Goal: Browse casually: Explore the website without a specific task or goal

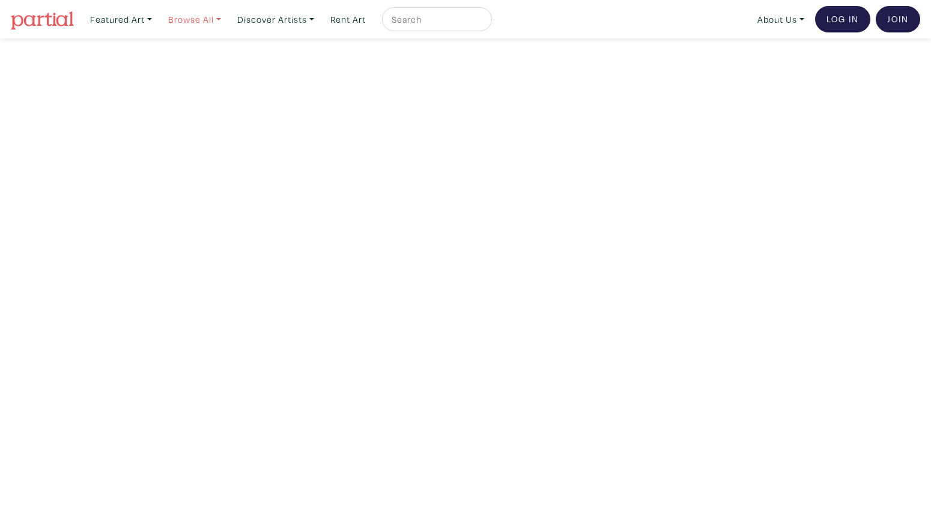
click at [226, 19] on link "Browse All" at bounding box center [195, 19] width 64 height 25
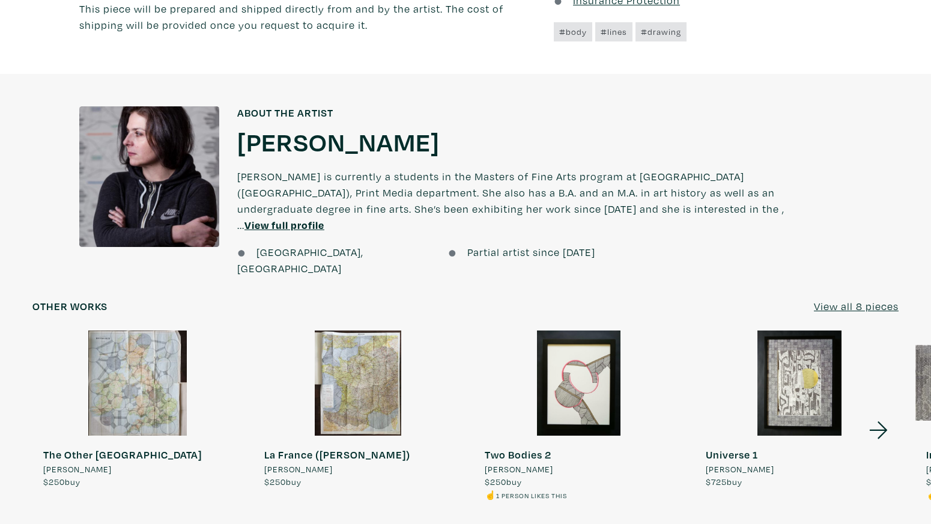
scroll to position [879, 0]
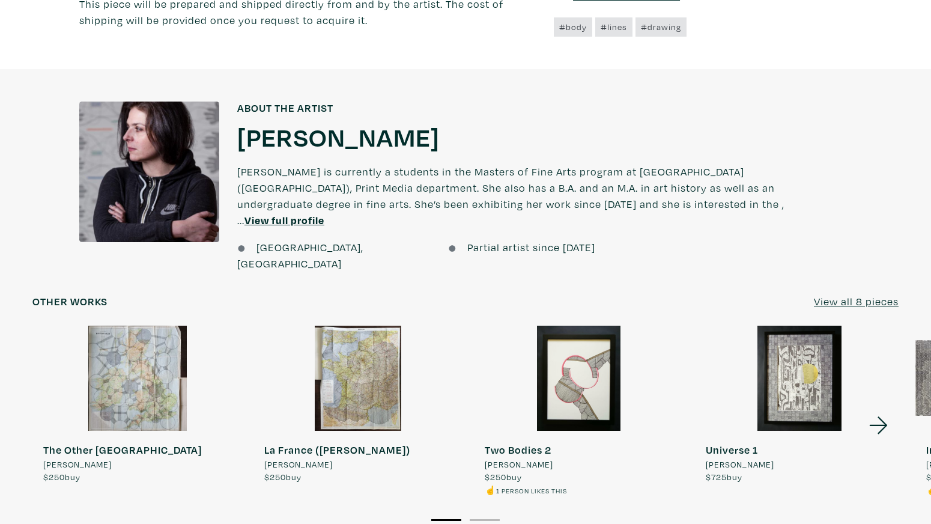
click at [165, 361] on div at bounding box center [137, 377] width 210 height 105
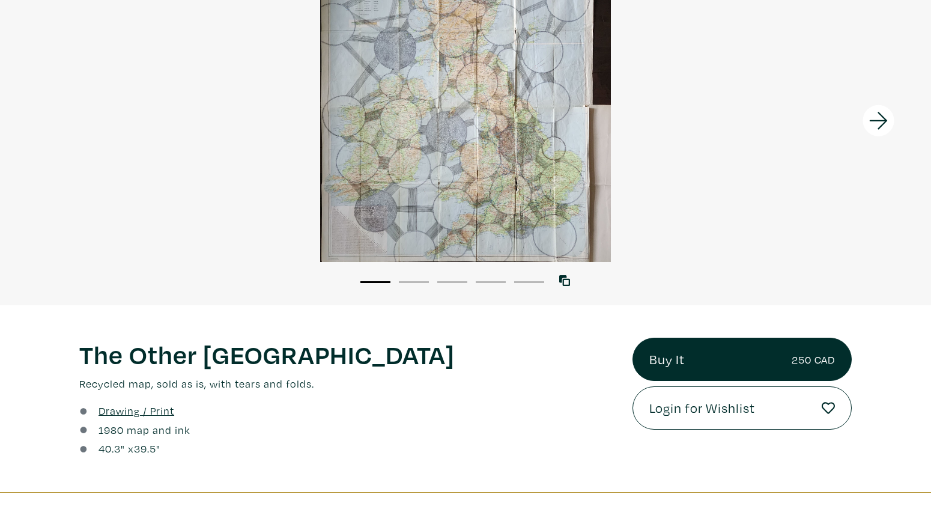
scroll to position [122, 0]
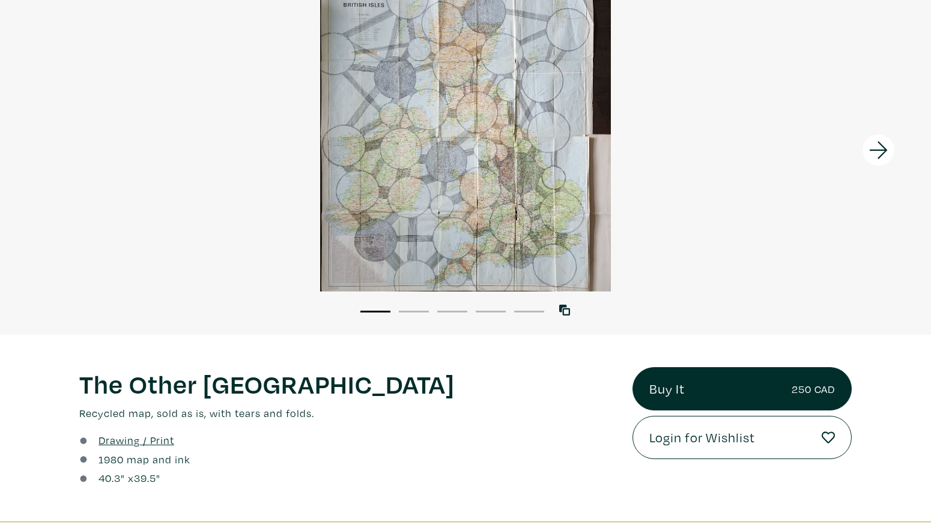
click at [880, 152] on icon at bounding box center [878, 150] width 41 height 32
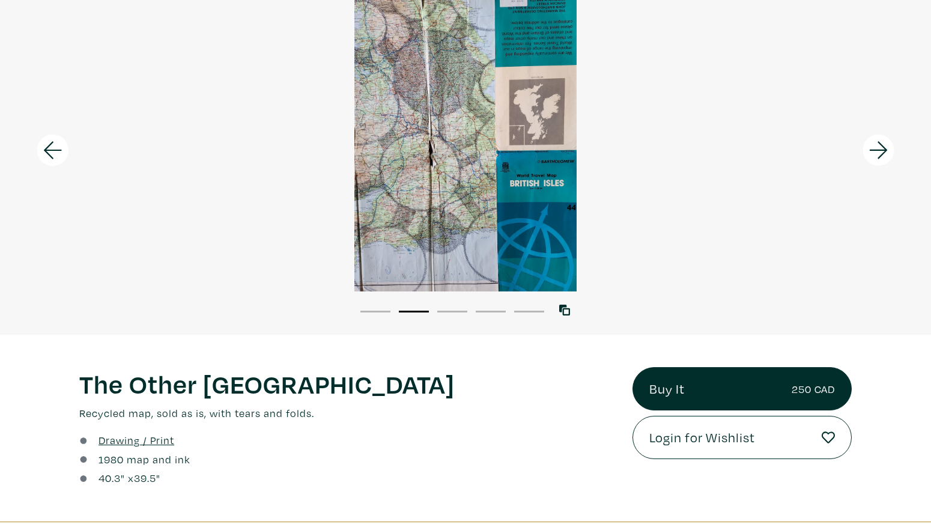
click at [880, 152] on icon at bounding box center [878, 150] width 41 height 32
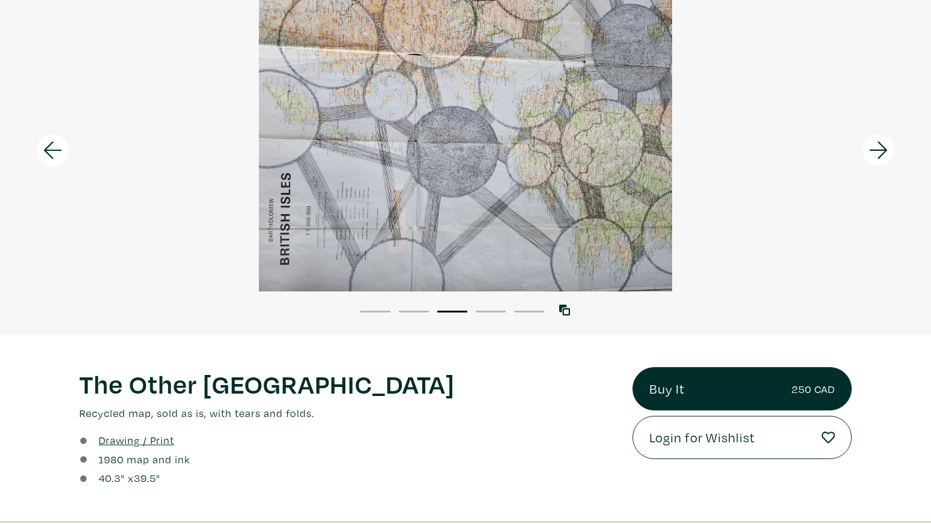
click at [880, 152] on icon at bounding box center [878, 150] width 41 height 32
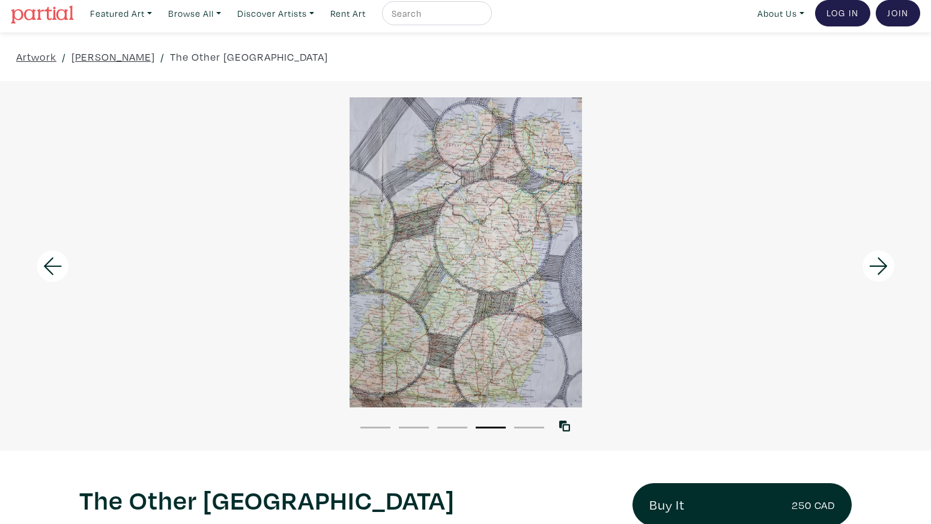
scroll to position [0, 0]
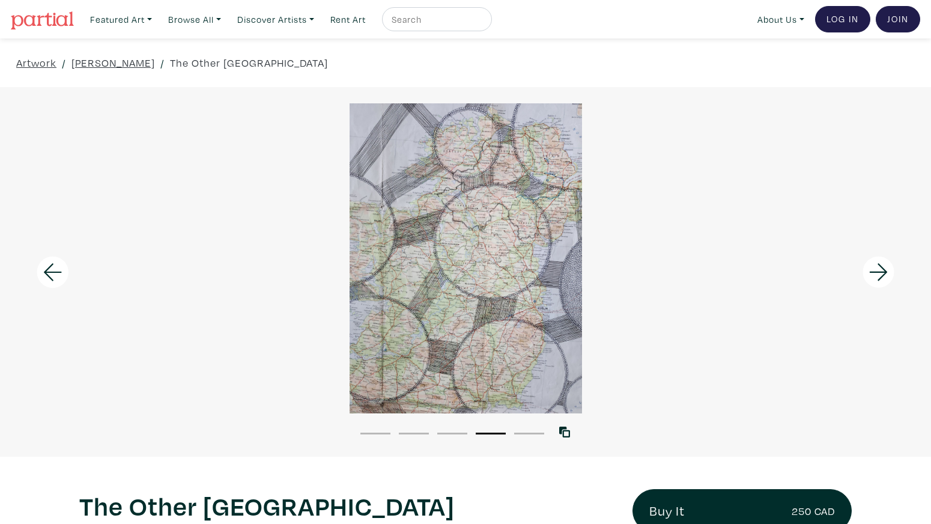
click at [876, 268] on icon at bounding box center [878, 272] width 41 height 32
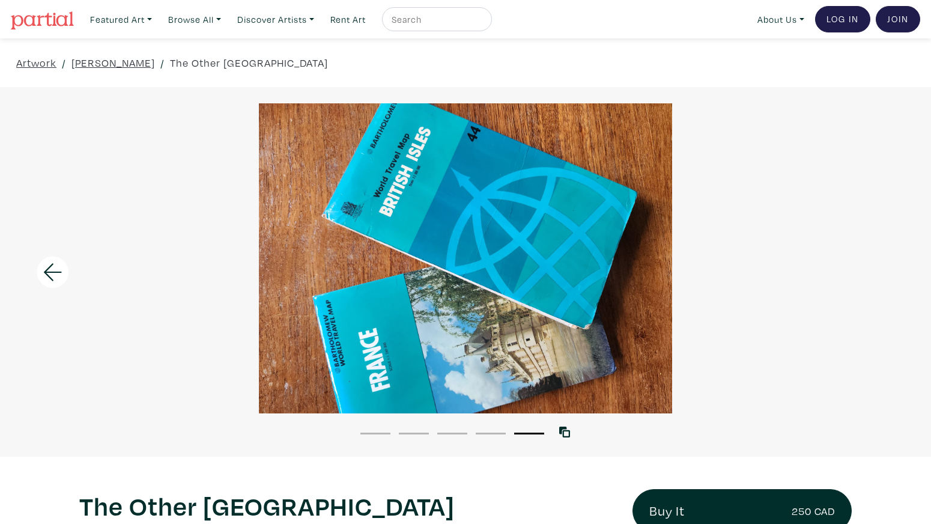
click at [876, 268] on div at bounding box center [465, 258] width 931 height 310
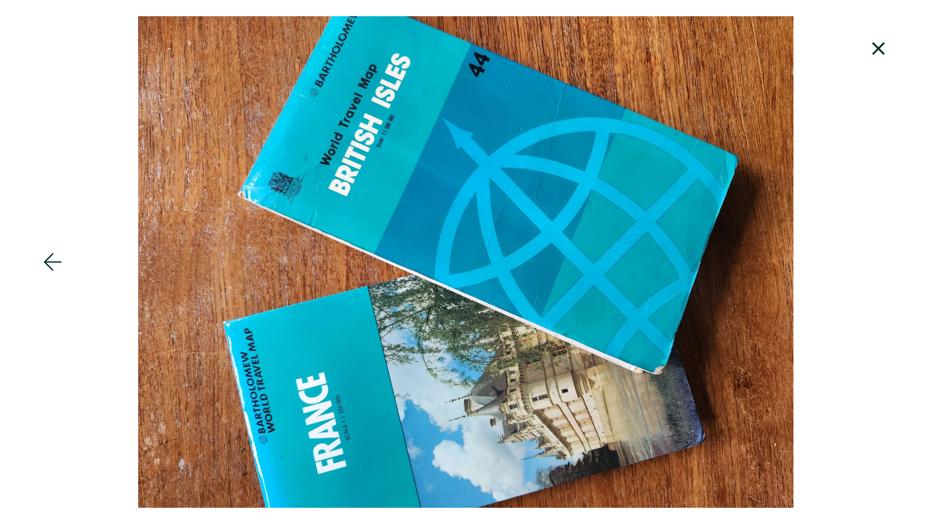
click at [880, 40] on icon at bounding box center [878, 48] width 41 height 32
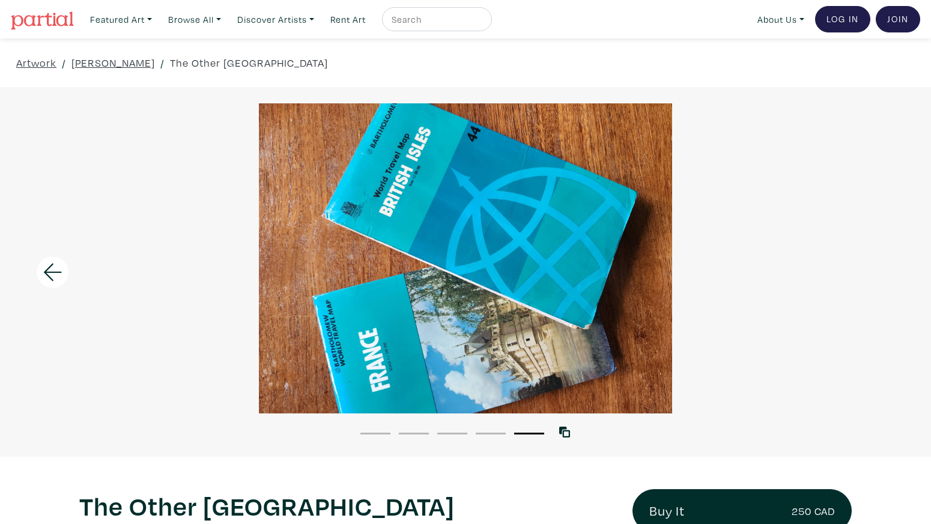
click at [58, 271] on icon at bounding box center [52, 272] width 41 height 32
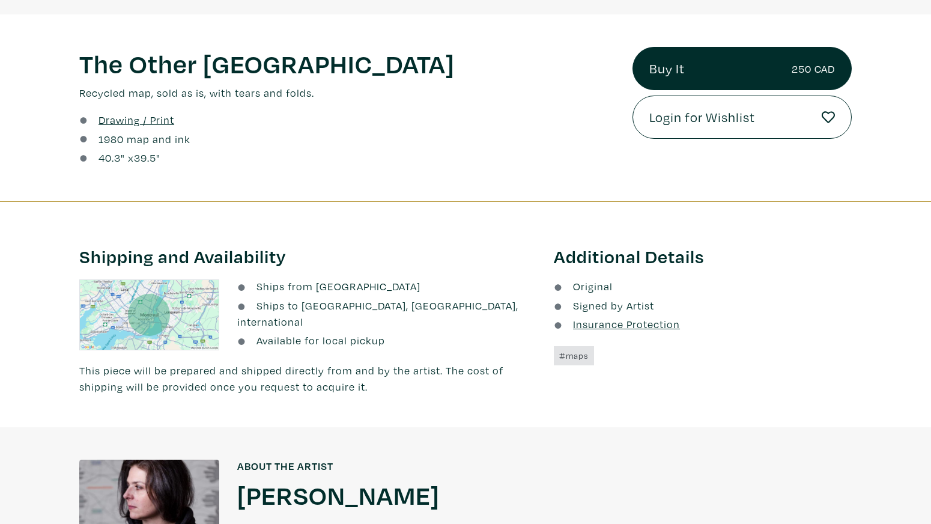
scroll to position [482, 0]
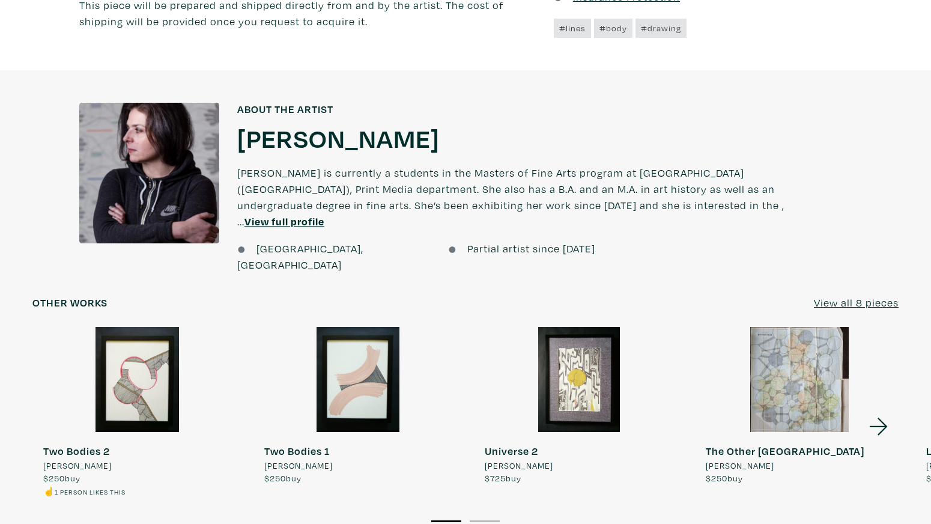
click at [870, 410] on icon at bounding box center [878, 426] width 41 height 32
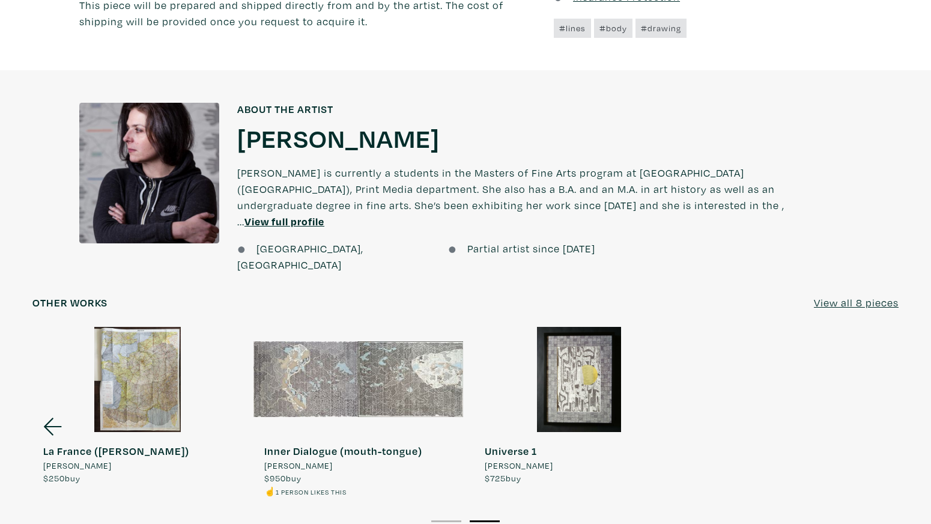
click at [417, 358] on div at bounding box center [358, 379] width 210 height 105
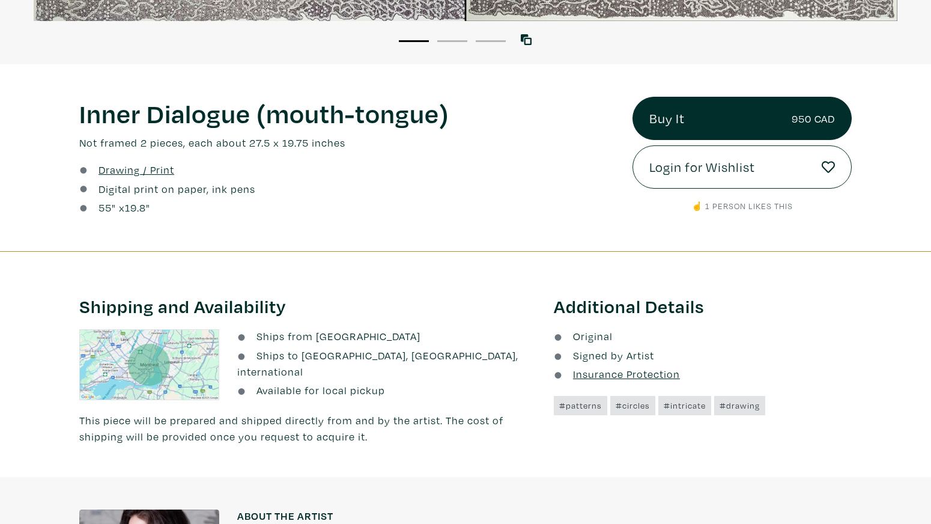
scroll to position [393, 0]
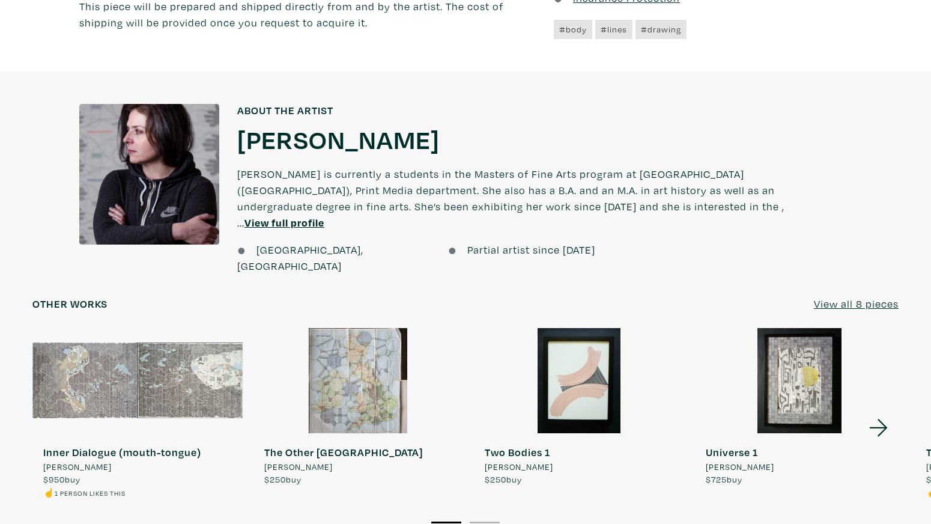
click at [870, 411] on icon at bounding box center [878, 427] width 41 height 32
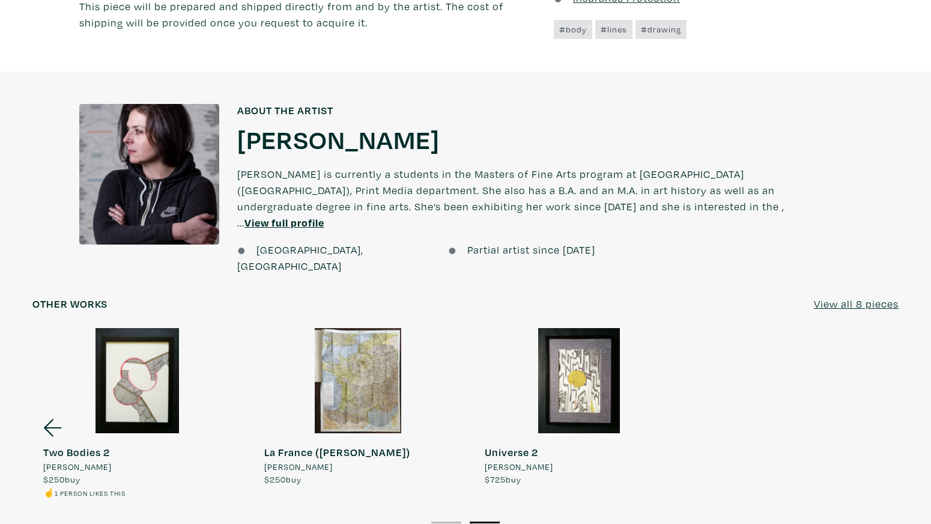
click at [160, 365] on div at bounding box center [137, 380] width 210 height 105
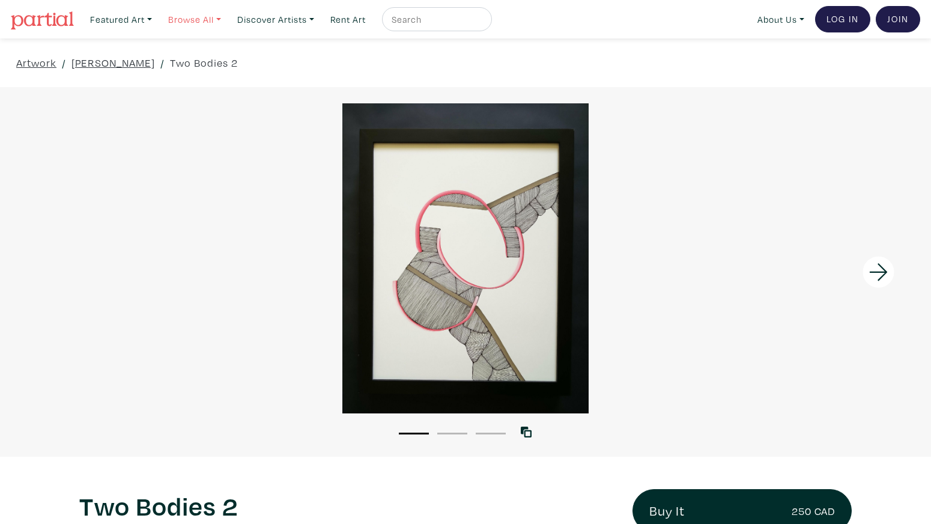
click at [192, 16] on link "Browse All" at bounding box center [195, 19] width 64 height 25
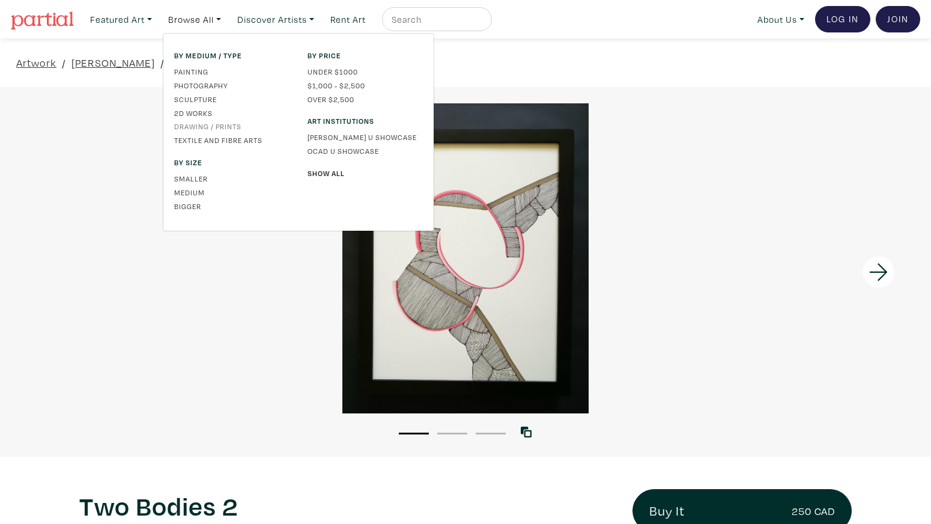
click at [204, 127] on link "Drawing / Prints" at bounding box center [231, 126] width 115 height 11
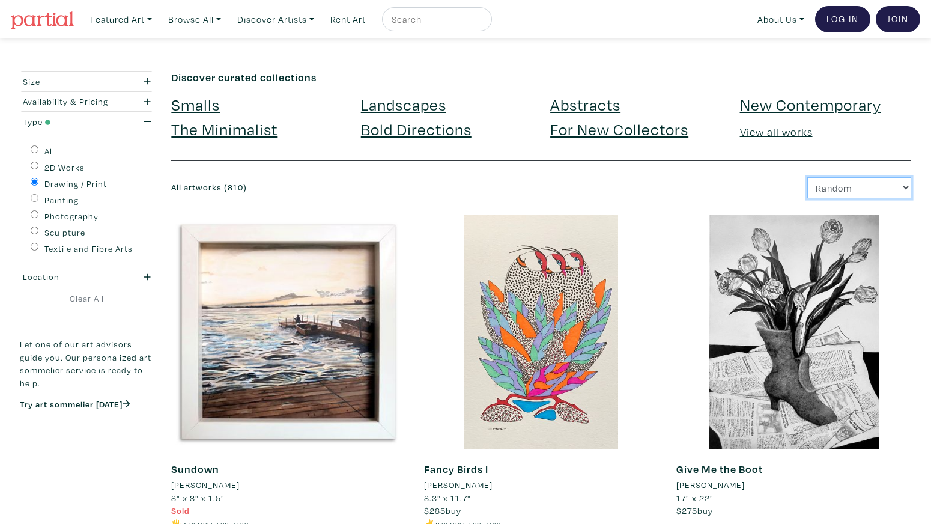
click at [875, 198] on select "Newest Random Price: Low to High Price: High to Low" at bounding box center [859, 187] width 104 height 21
select select "id"
click at [807, 177] on select "Newest Random Price: Low to High Price: High to Low" at bounding box center [859, 187] width 104 height 21
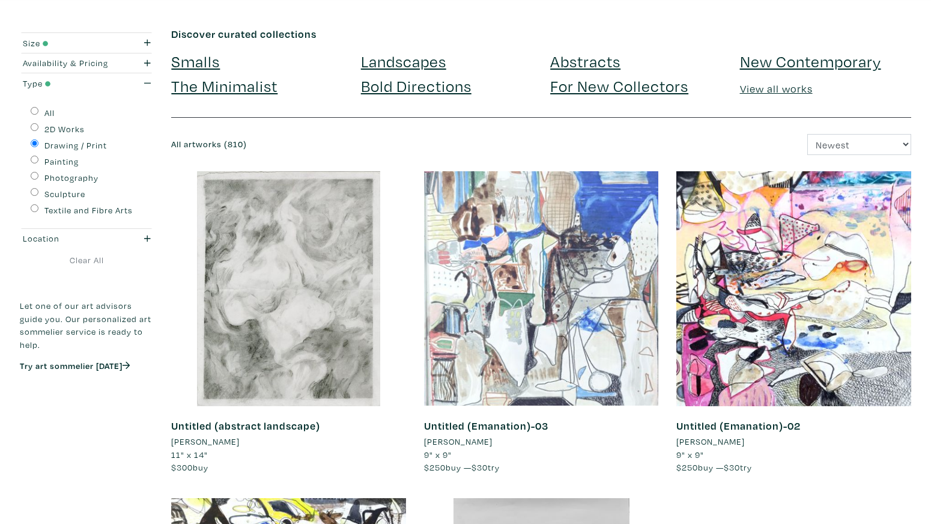
scroll to position [53, 0]
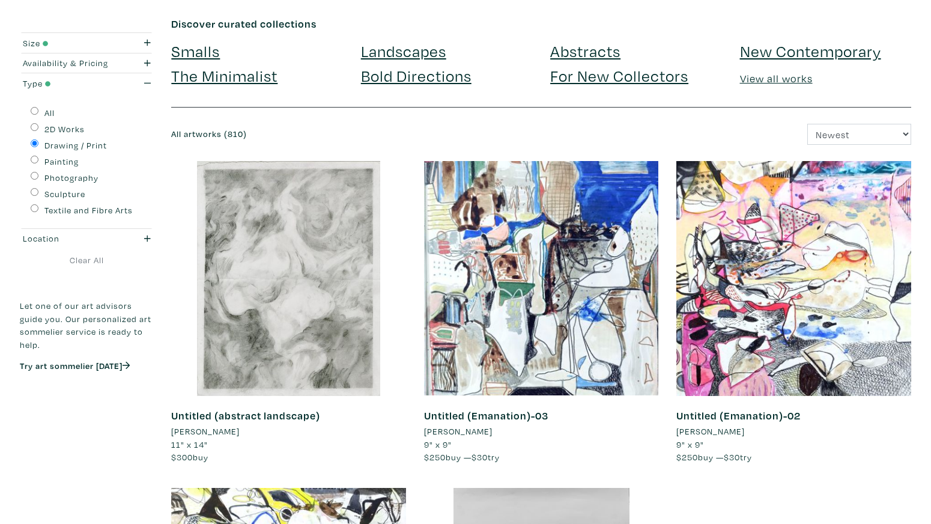
click at [35, 109] on input "All" at bounding box center [35, 111] width 8 height 8
radio input "true"
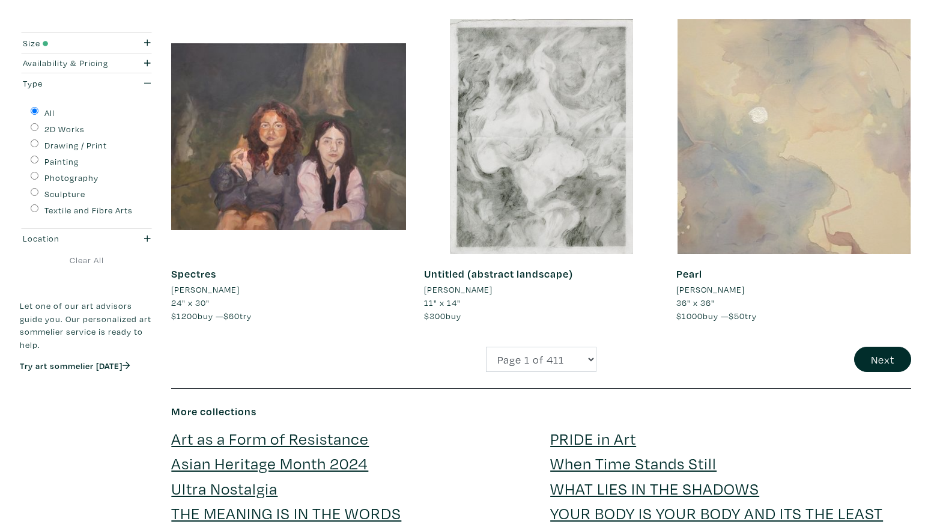
scroll to position [2489, 0]
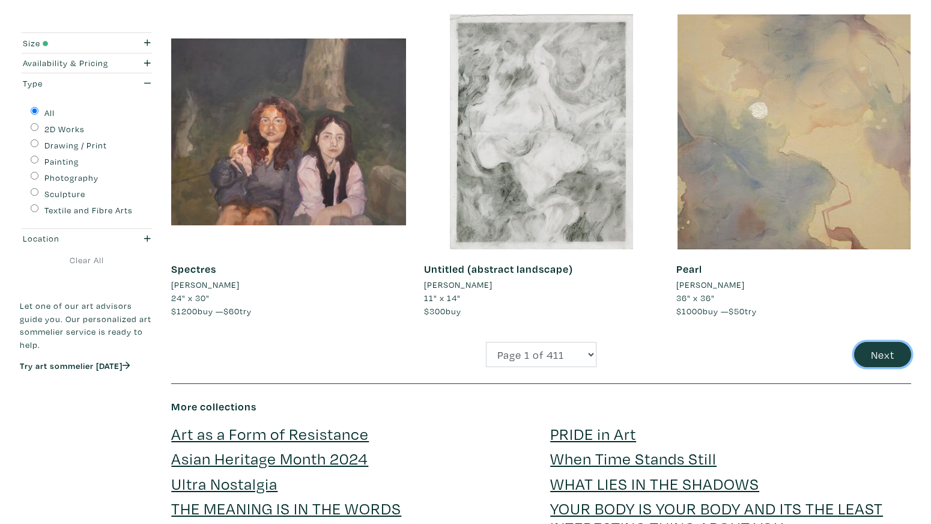
click at [868, 361] on button "Next" at bounding box center [882, 355] width 57 height 26
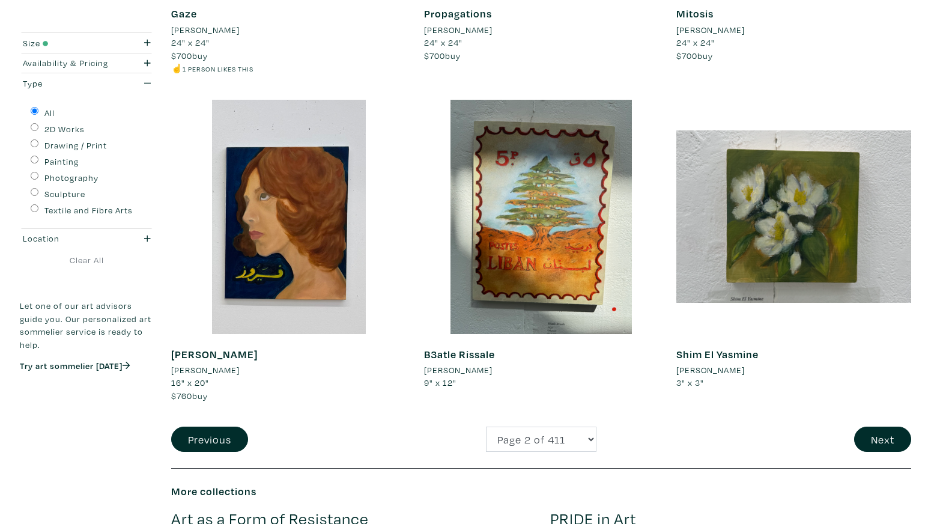
scroll to position [2439, 0]
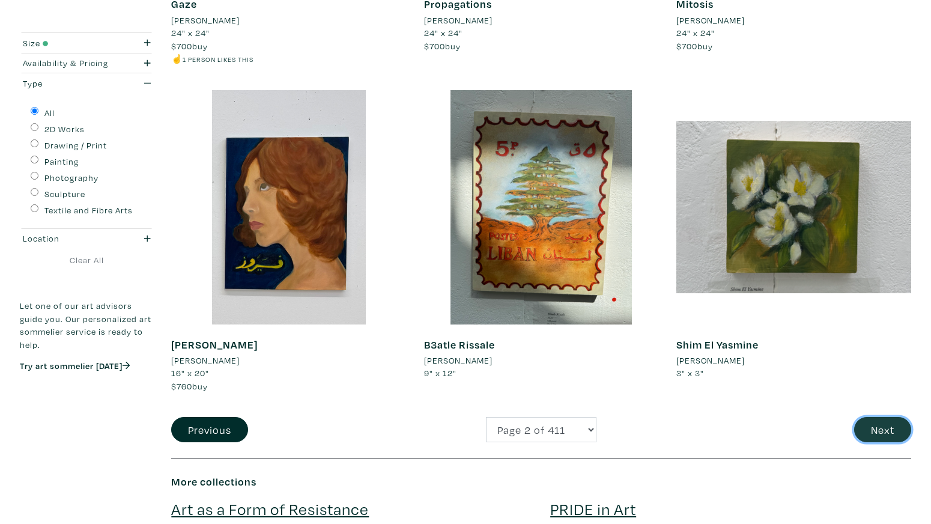
click at [872, 437] on button "Next" at bounding box center [882, 430] width 57 height 26
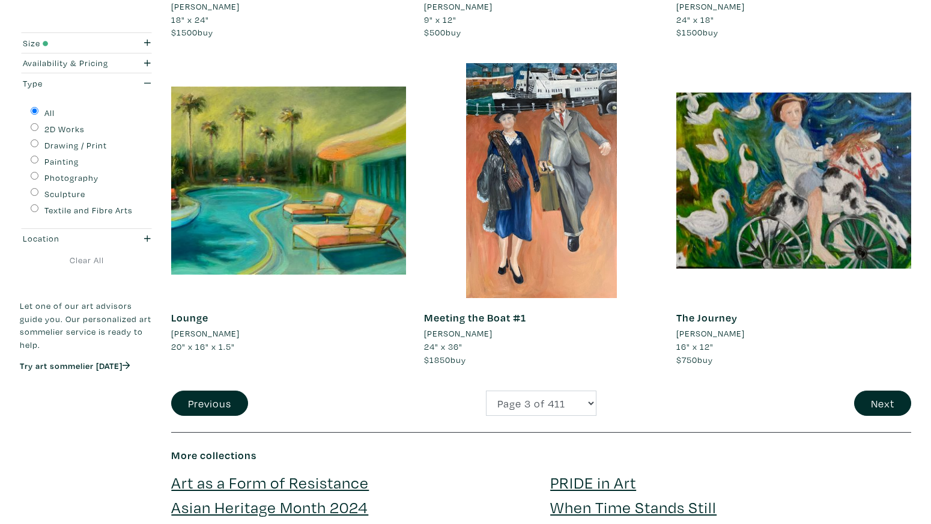
scroll to position [2456, 0]
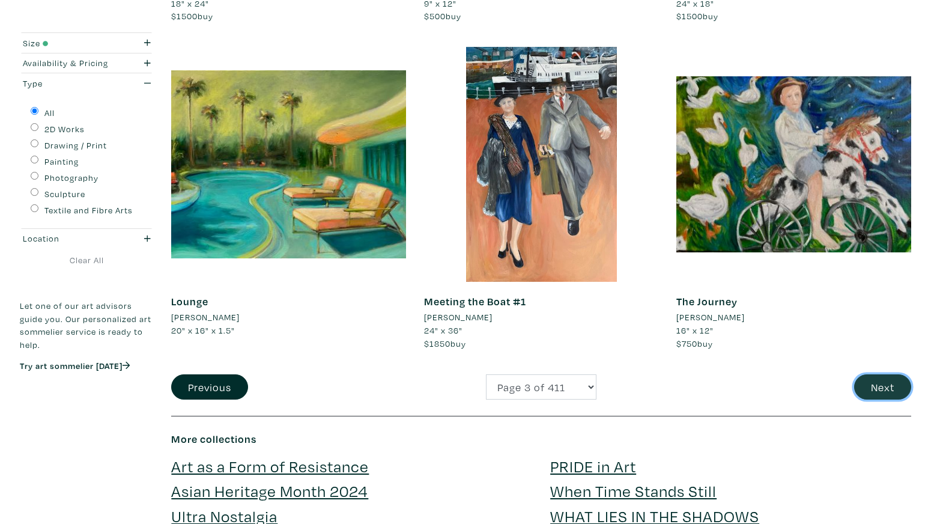
click at [886, 400] on button "Next" at bounding box center [882, 387] width 57 height 26
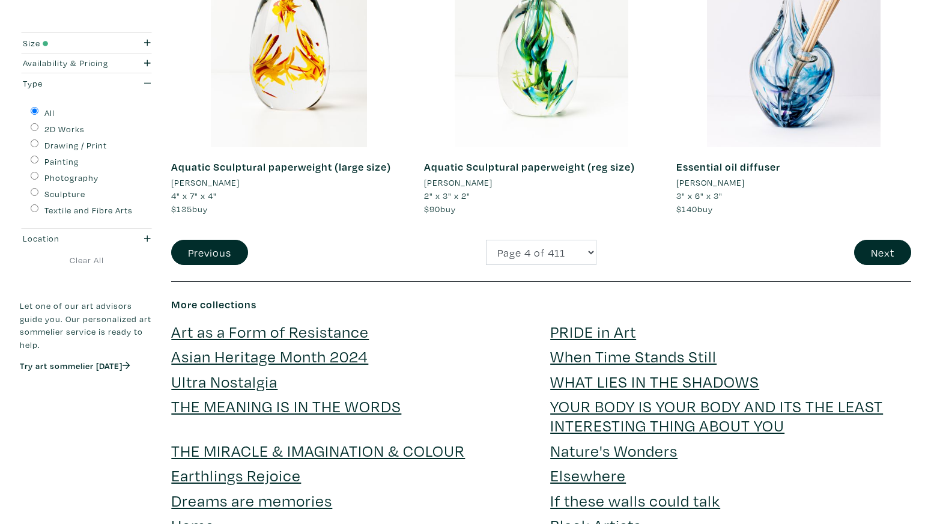
scroll to position [2590, 0]
click at [883, 253] on button "Next" at bounding box center [882, 253] width 57 height 26
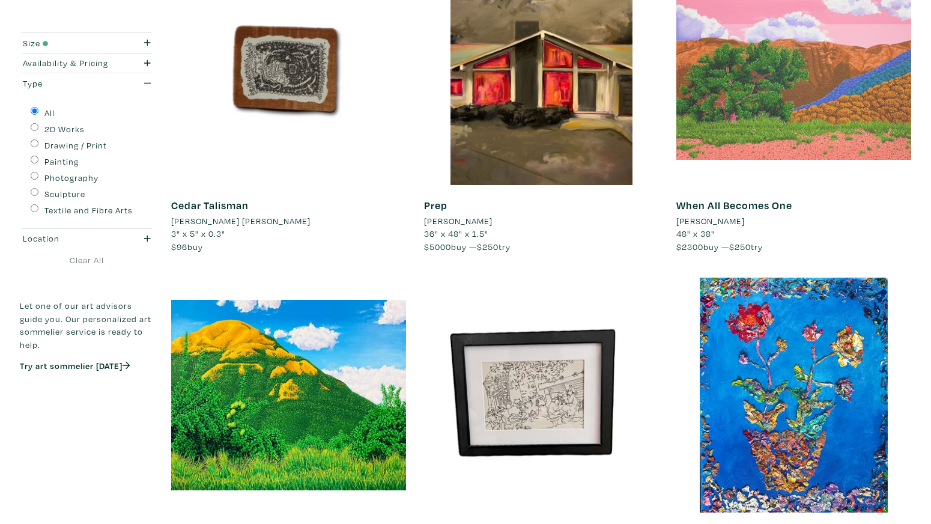
scroll to position [647, 0]
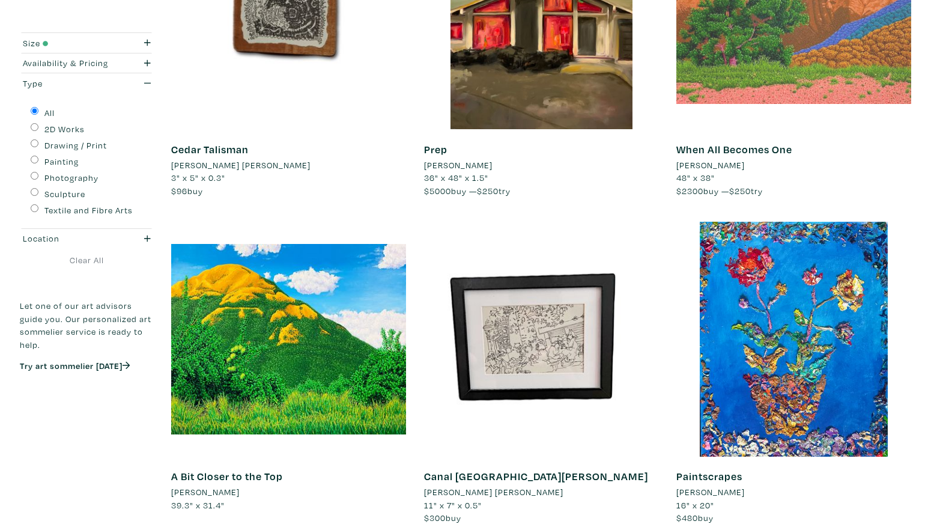
click at [800, 73] on div at bounding box center [793, 11] width 235 height 235
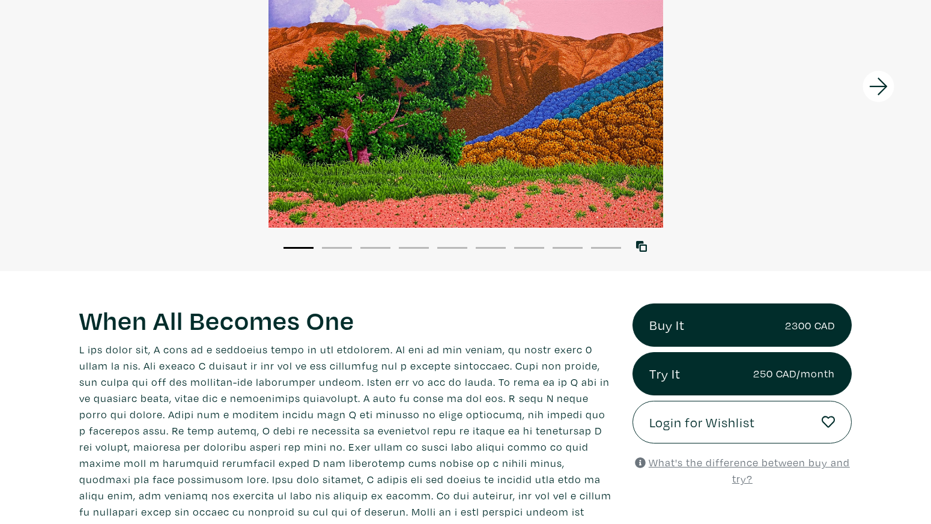
scroll to position [56, 0]
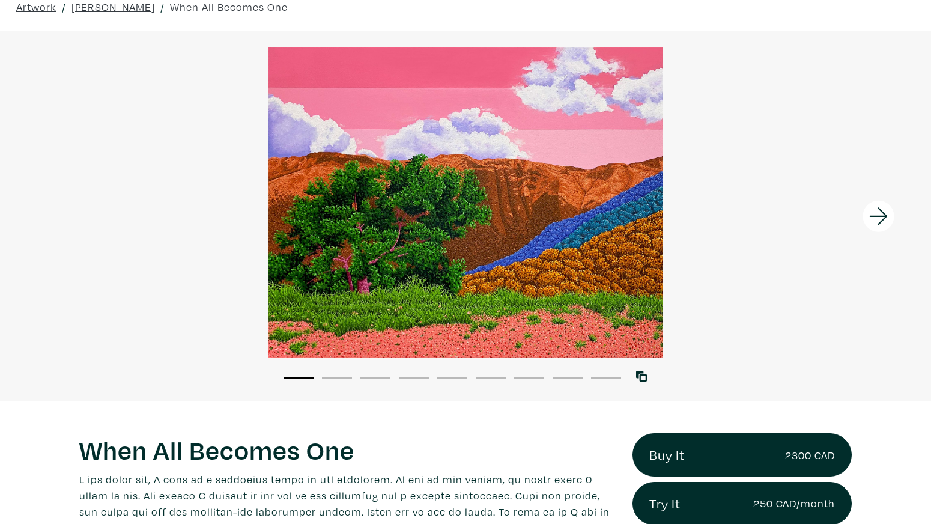
click at [878, 215] on icon at bounding box center [878, 216] width 41 height 32
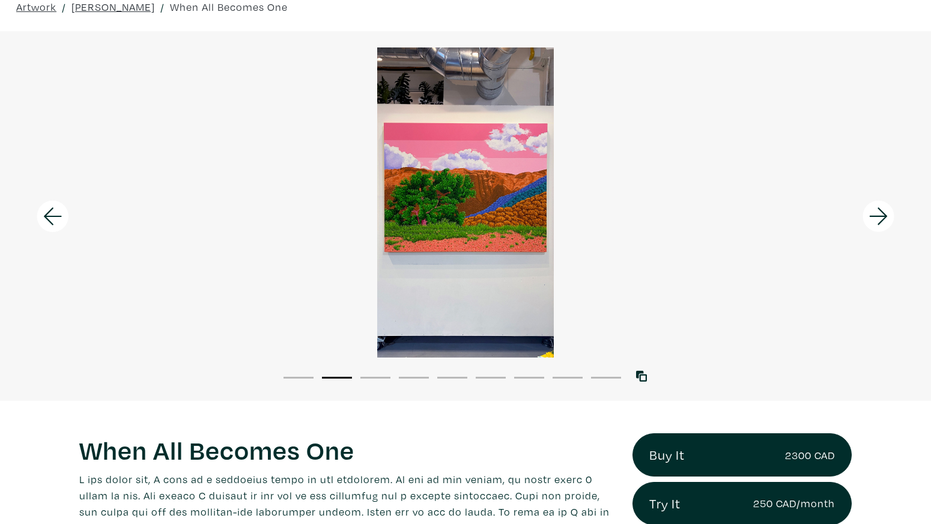
click at [878, 215] on icon at bounding box center [878, 216] width 41 height 32
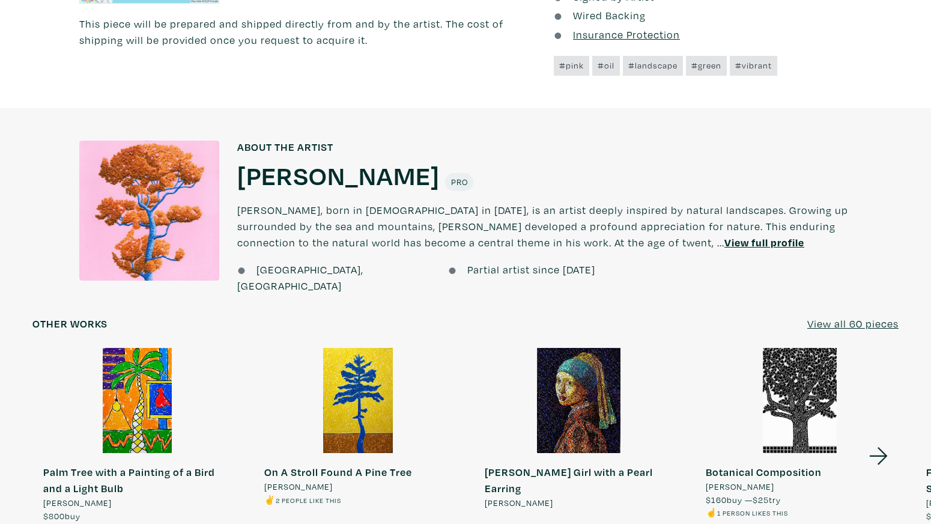
scroll to position [1091, 0]
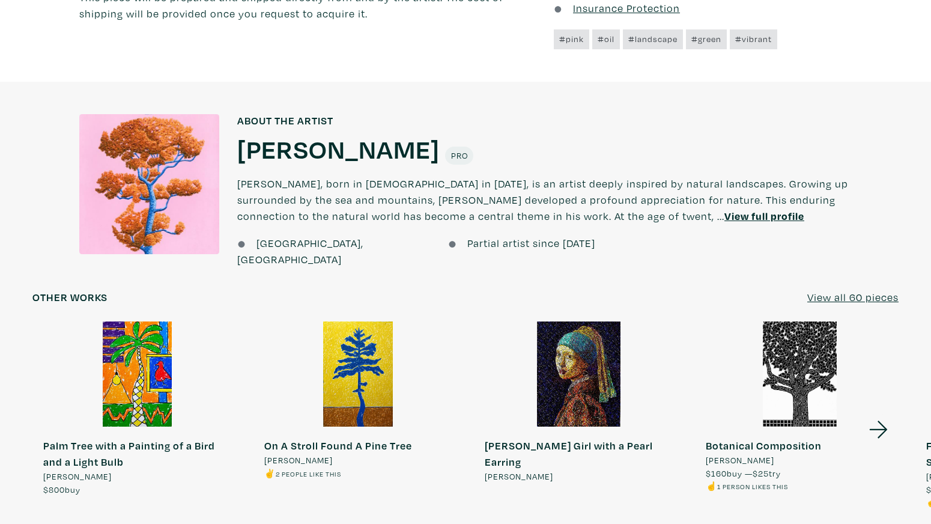
click at [829, 365] on div at bounding box center [800, 373] width 210 height 105
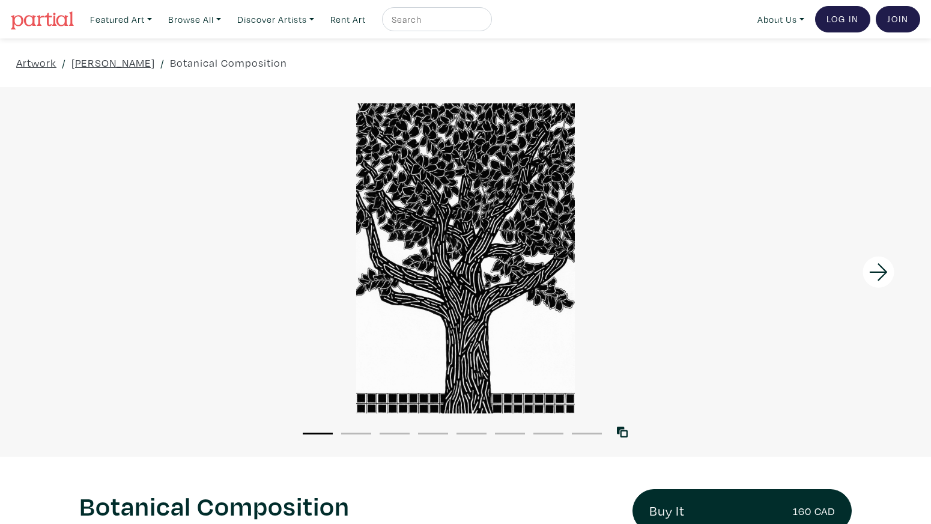
click at [882, 273] on icon at bounding box center [878, 272] width 41 height 32
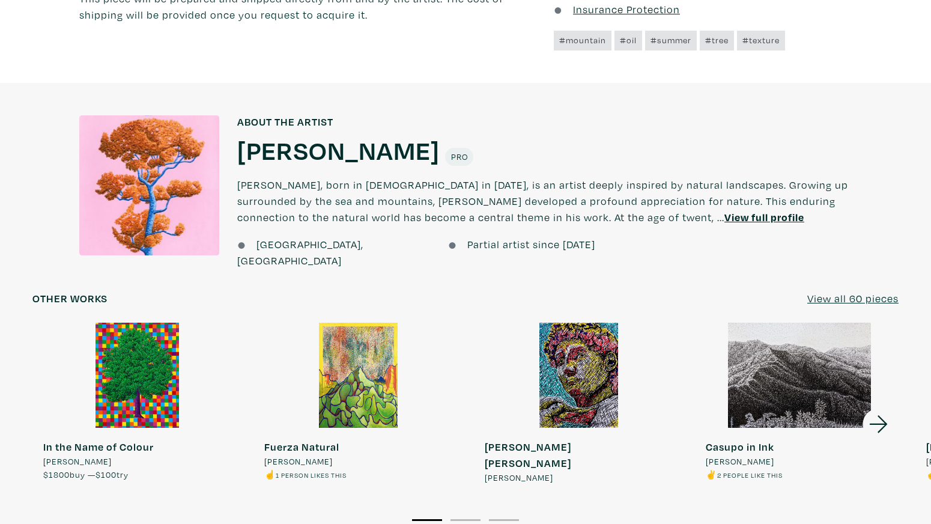
click at [832, 357] on div at bounding box center [800, 374] width 210 height 105
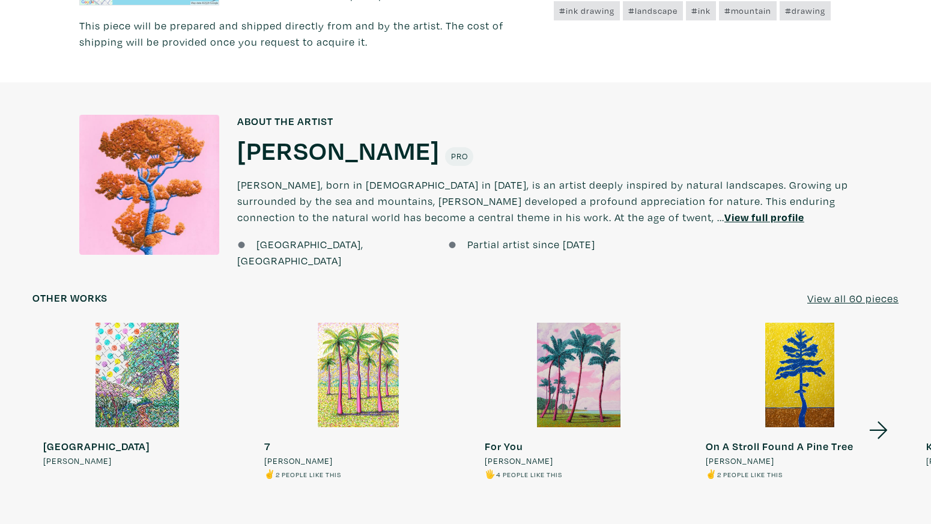
scroll to position [824, 0]
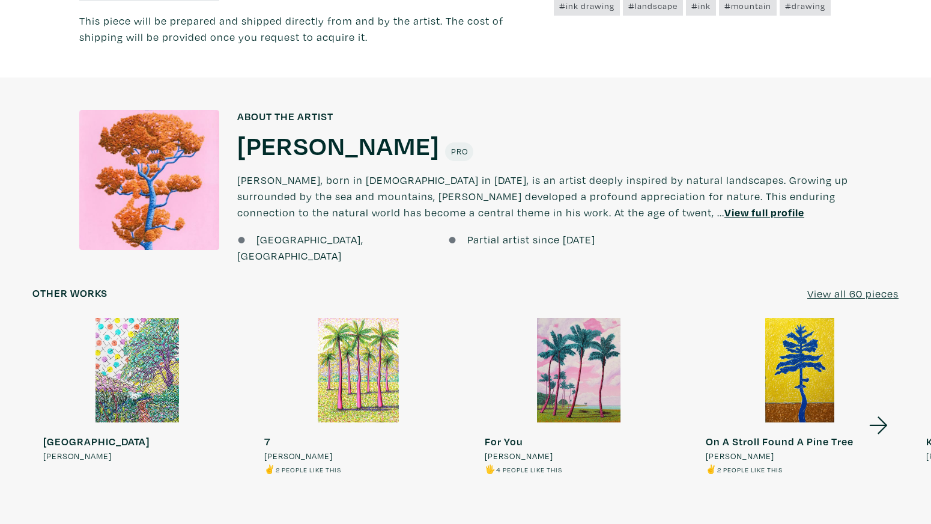
click at [880, 409] on icon at bounding box center [878, 425] width 41 height 32
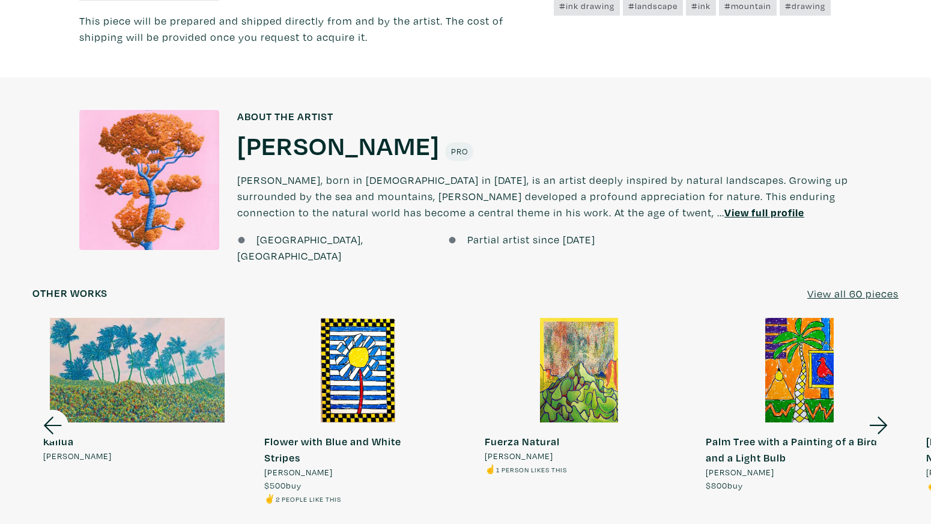
click at [197, 341] on div at bounding box center [137, 370] width 210 height 105
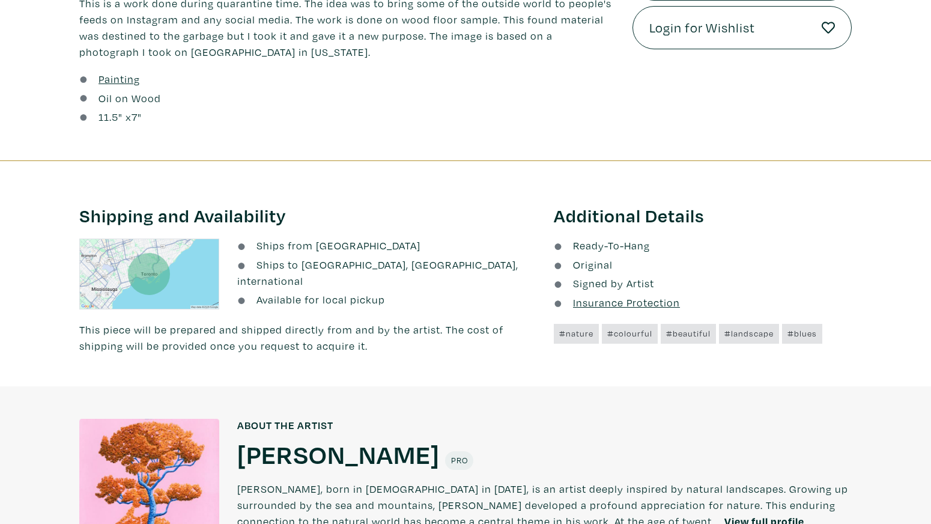
scroll to position [840, 0]
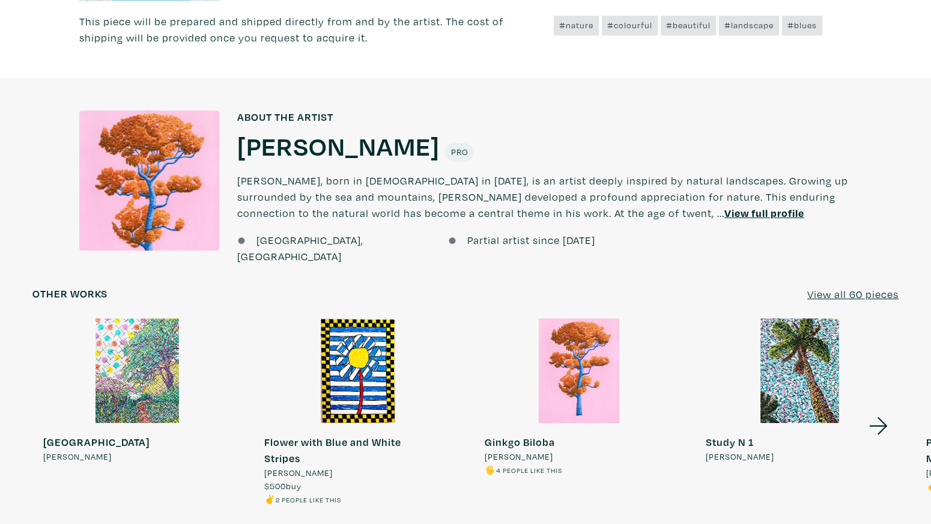
click at [883, 417] on icon at bounding box center [878, 426] width 41 height 32
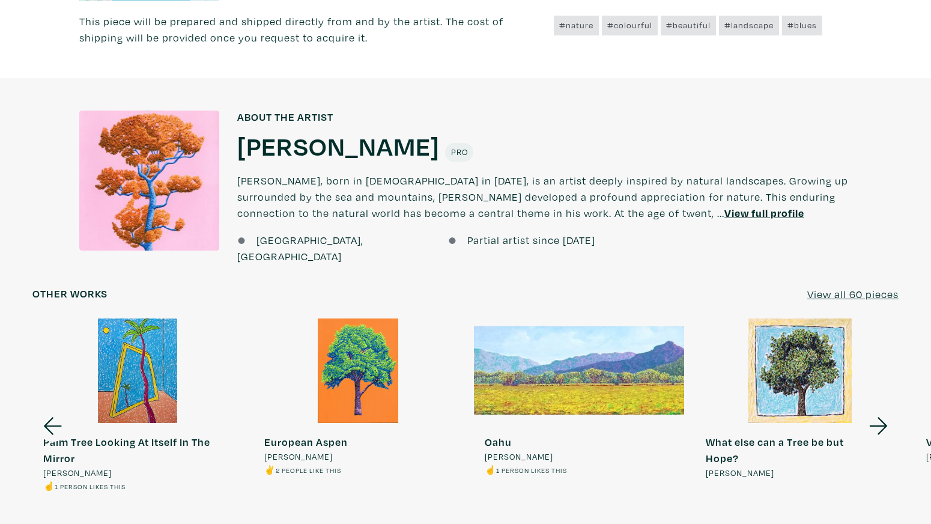
click at [883, 417] on icon at bounding box center [878, 426] width 41 height 32
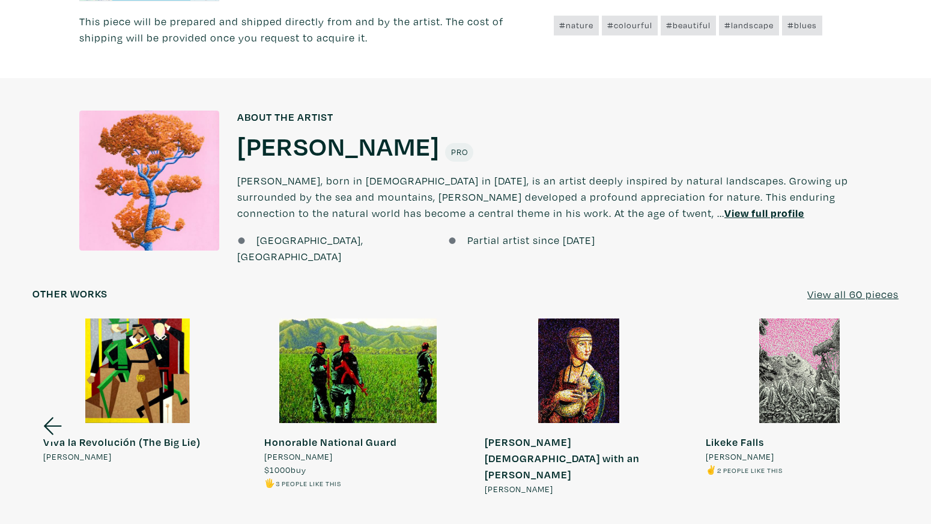
click at [92, 450] on span "[PERSON_NAME]" at bounding box center [77, 456] width 68 height 13
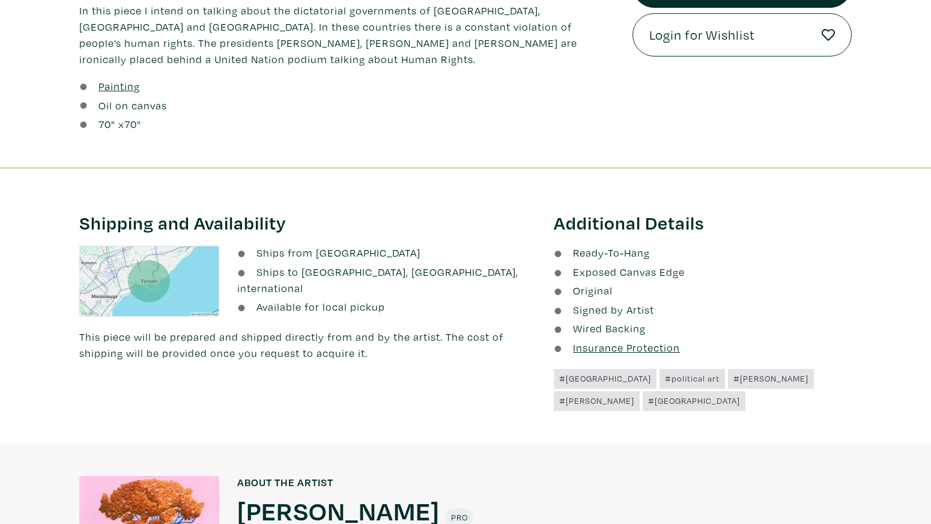
scroll to position [653, 0]
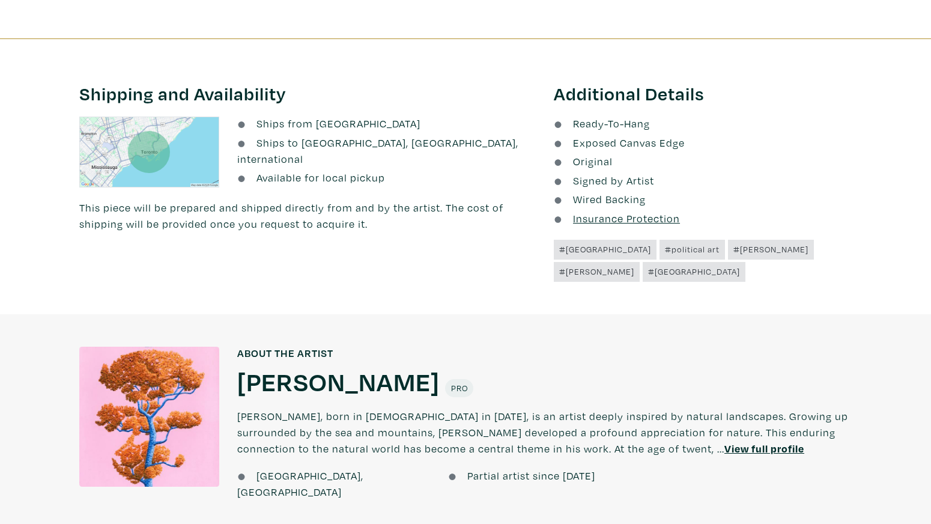
click at [352, 388] on h1 "[PERSON_NAME]" at bounding box center [338, 381] width 202 height 32
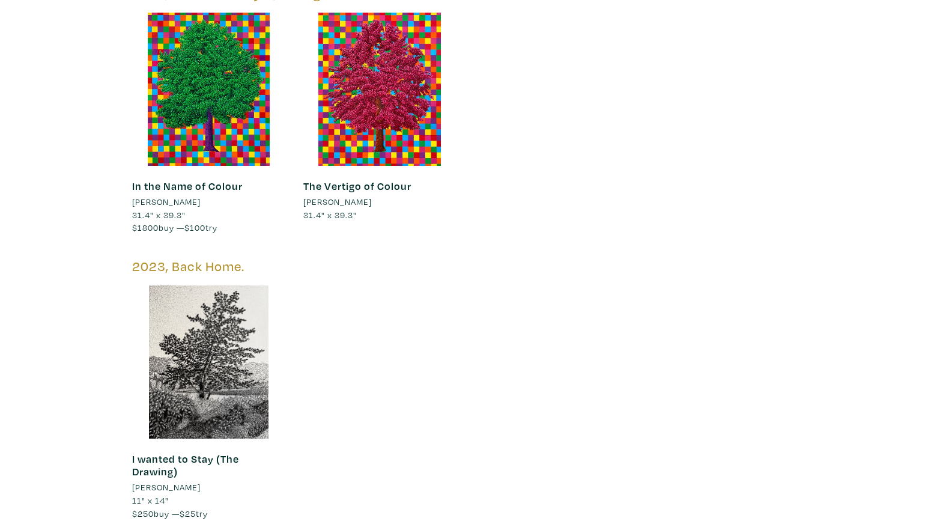
scroll to position [1539, 0]
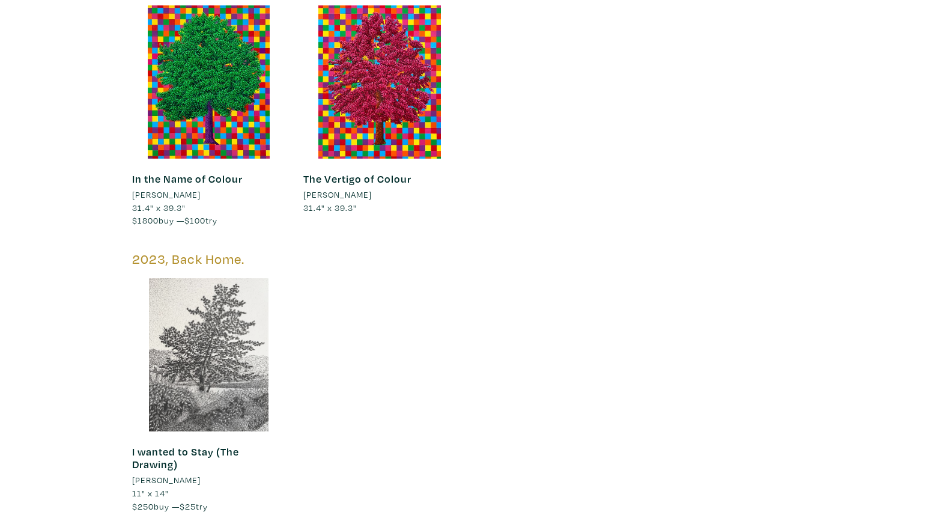
click at [246, 278] on div at bounding box center [208, 354] width 153 height 153
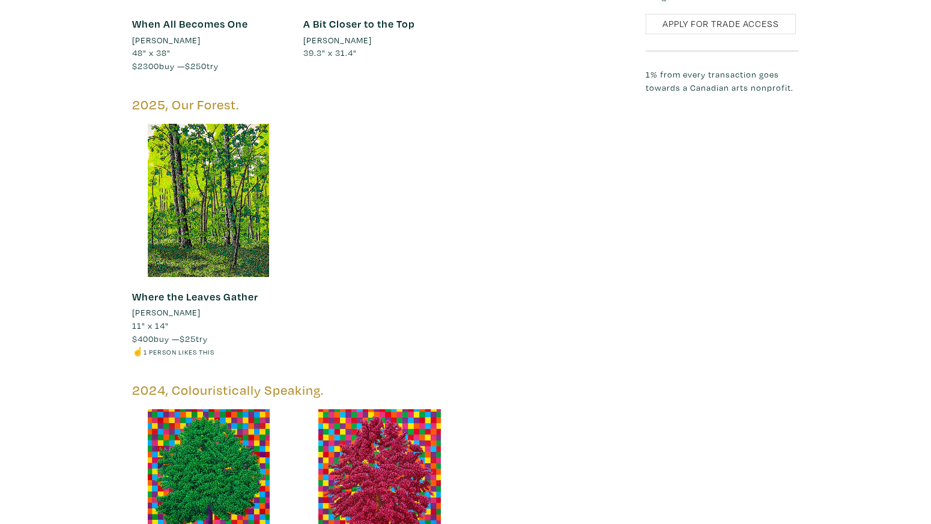
scroll to position [913, 0]
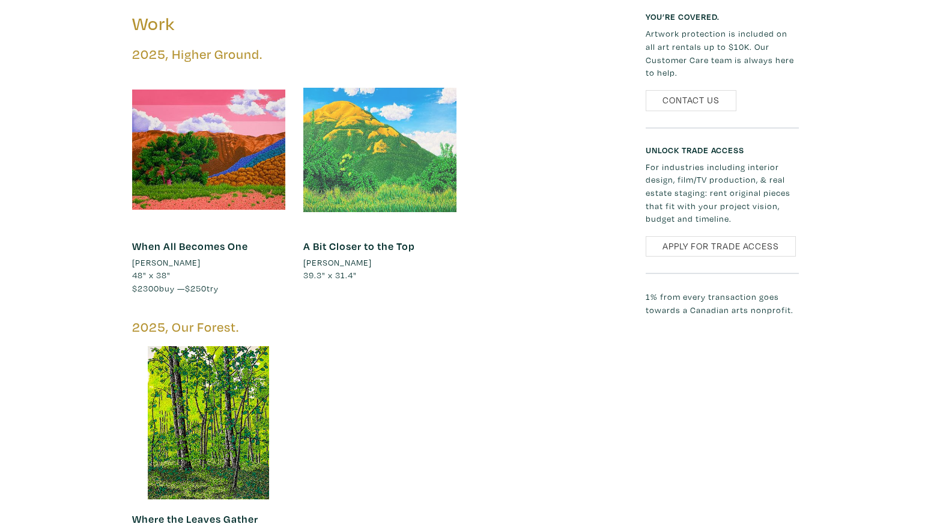
click at [411, 104] on div at bounding box center [379, 149] width 153 height 153
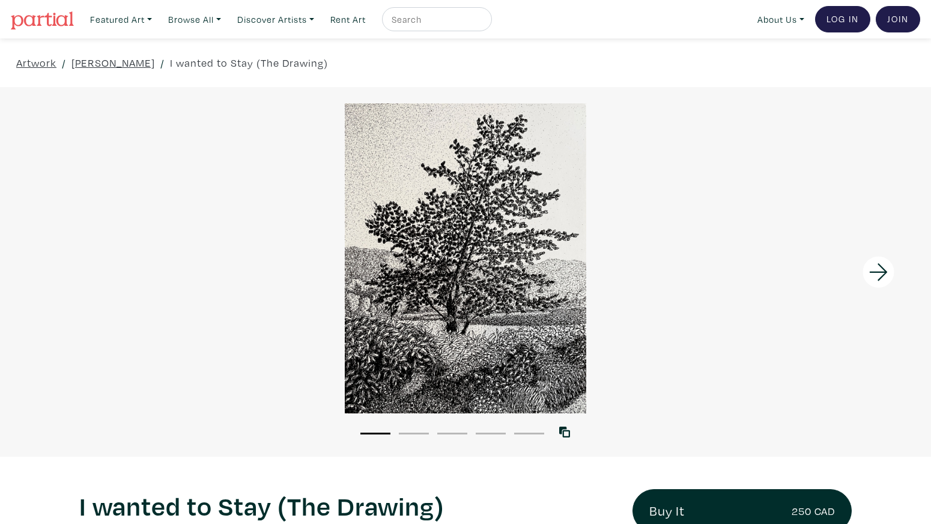
click at [882, 271] on icon at bounding box center [878, 272] width 41 height 32
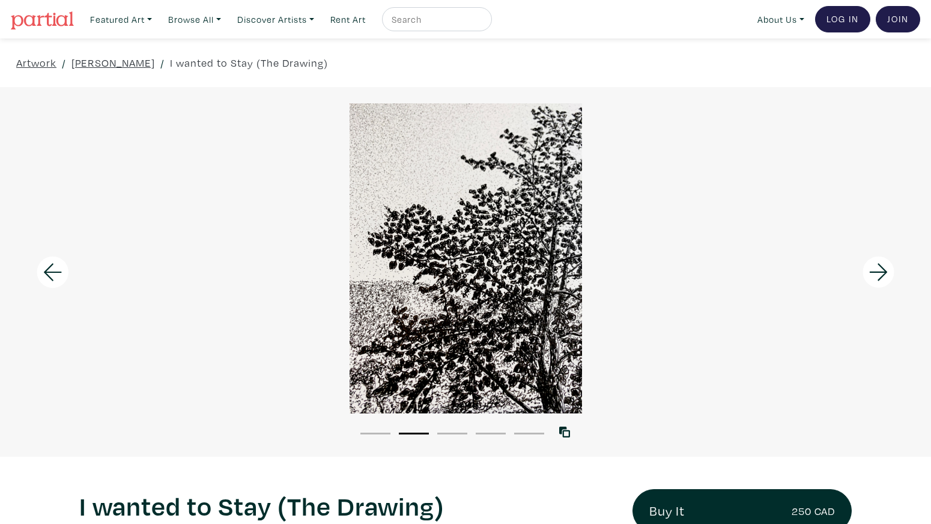
click at [882, 271] on icon at bounding box center [878, 272] width 41 height 32
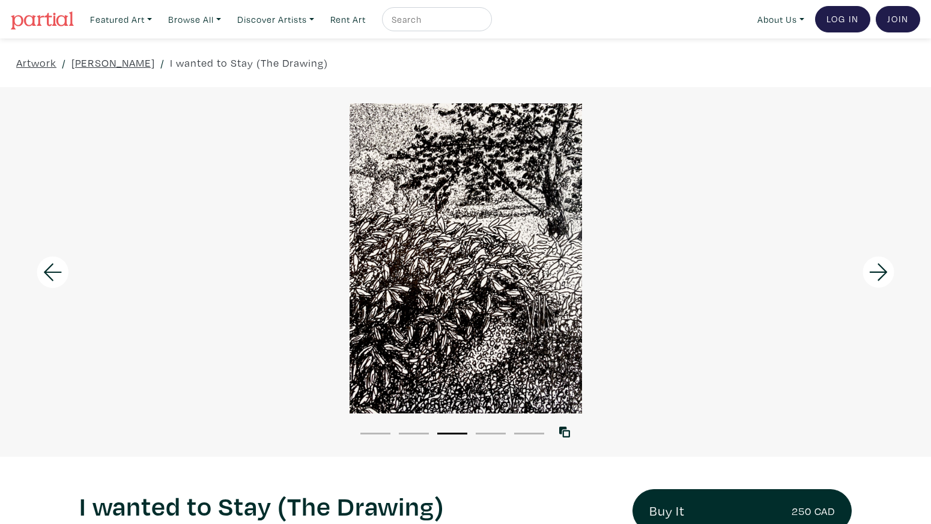
click at [882, 271] on icon at bounding box center [878, 272] width 41 height 32
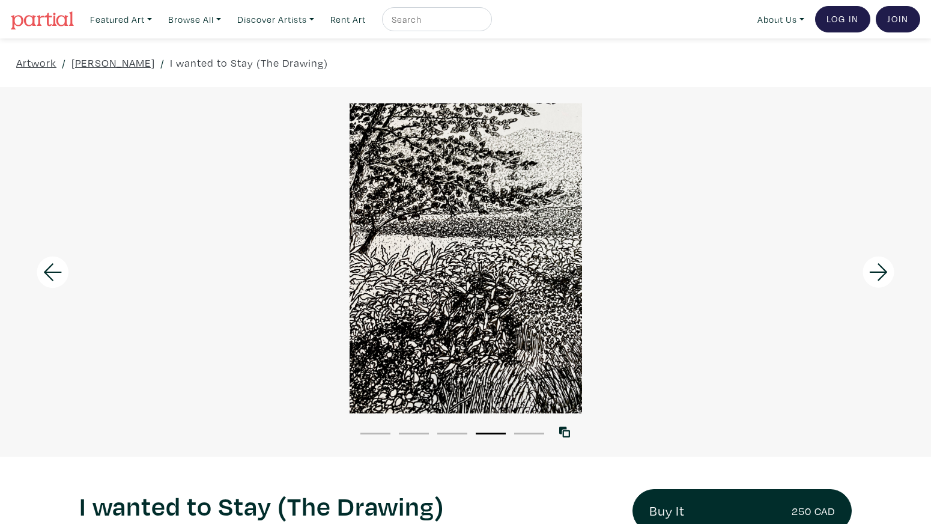
click at [882, 271] on icon at bounding box center [878, 272] width 41 height 32
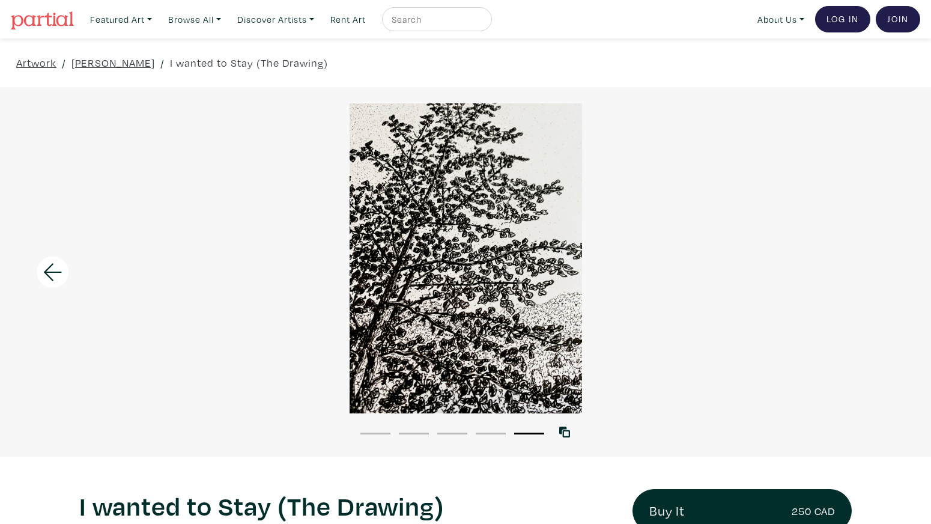
click at [882, 271] on div at bounding box center [465, 258] width 931 height 310
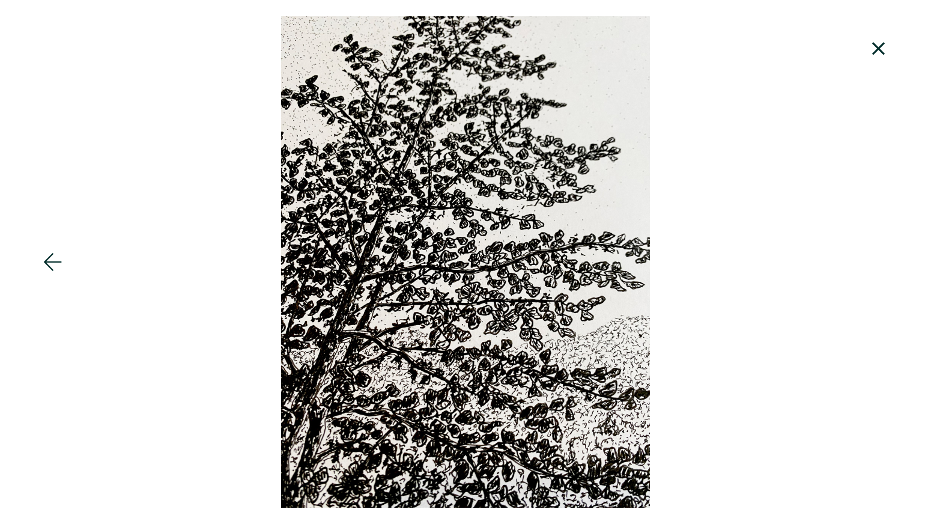
click at [875, 56] on icon at bounding box center [878, 48] width 41 height 32
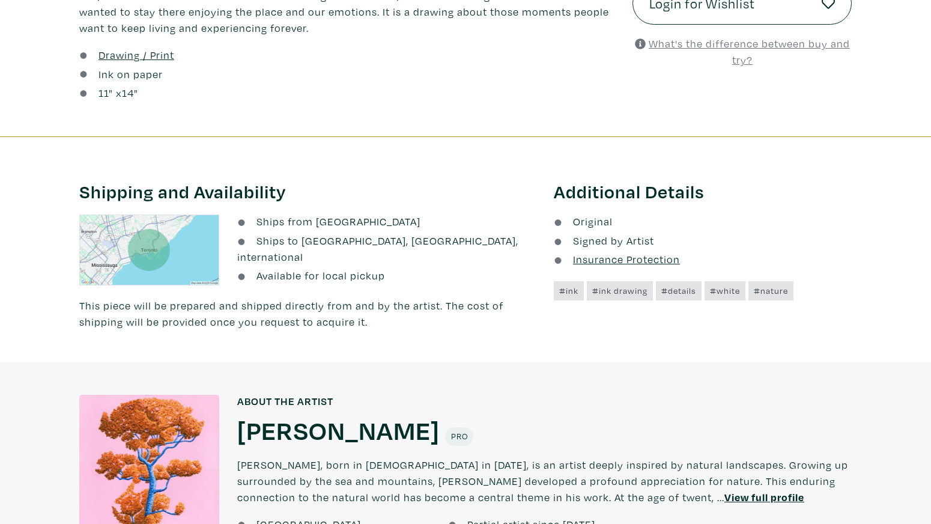
scroll to position [915, 0]
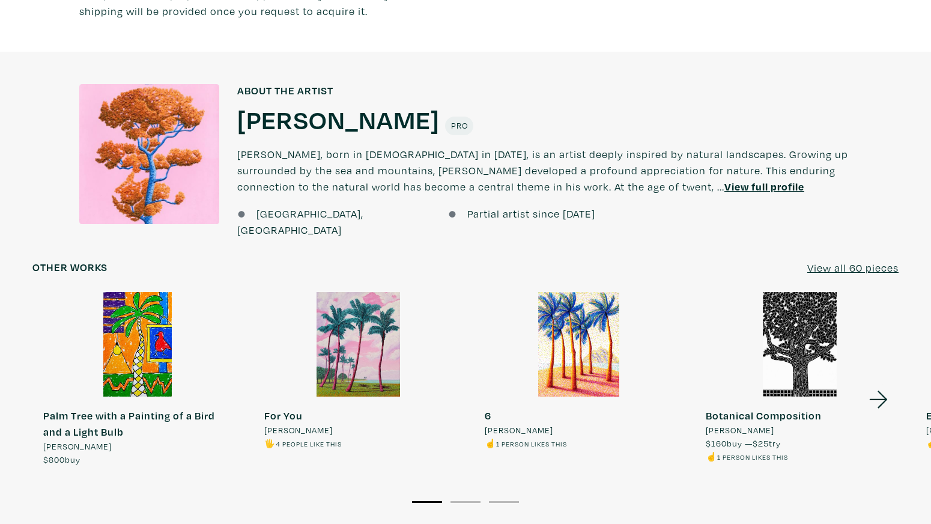
click at [366, 345] on div at bounding box center [358, 344] width 210 height 105
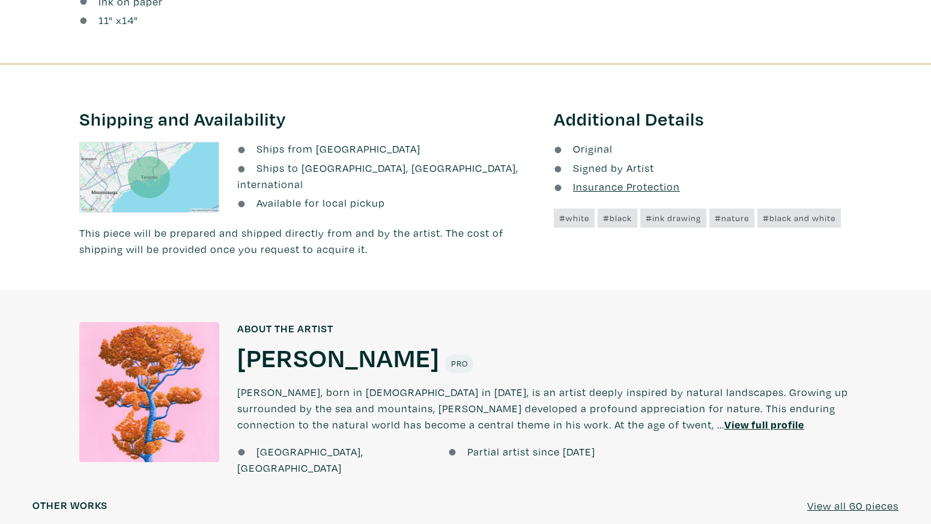
scroll to position [653, 0]
